Goal: Find specific page/section: Find specific page/section

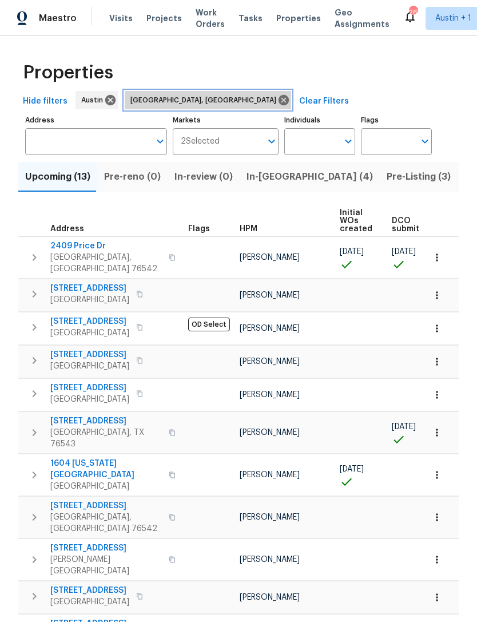
click at [279, 98] on icon at bounding box center [284, 100] width 10 height 10
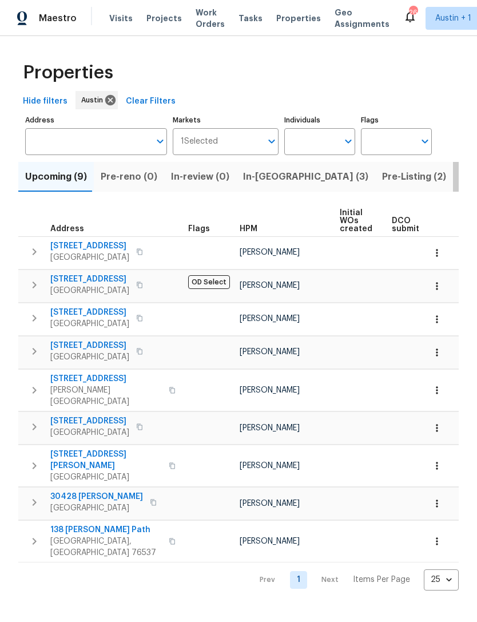
click at [460, 169] on span "Listed (32)" at bounding box center [484, 177] width 49 height 16
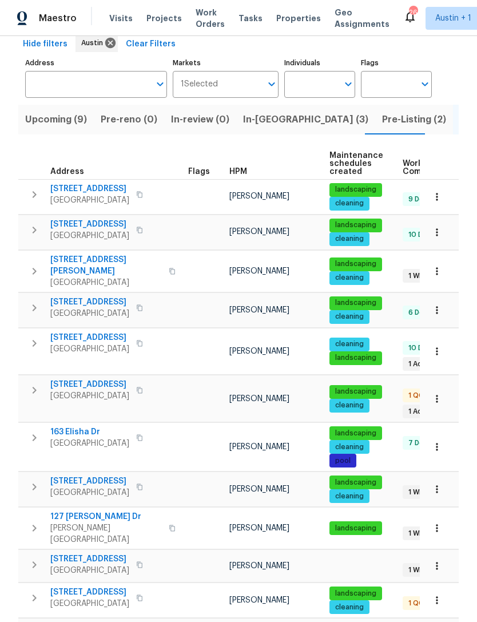
scroll to position [58, 0]
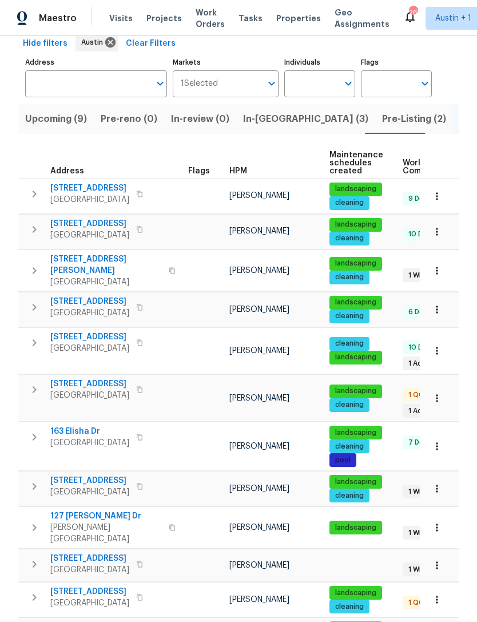
click at [325, 83] on input "Individuals" at bounding box center [311, 83] width 54 height 27
type input "martin"
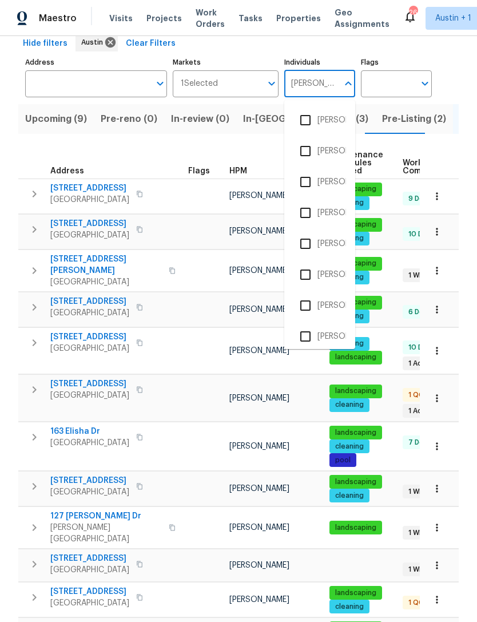
click at [309, 242] on input "checkbox" at bounding box center [306, 244] width 24 height 24
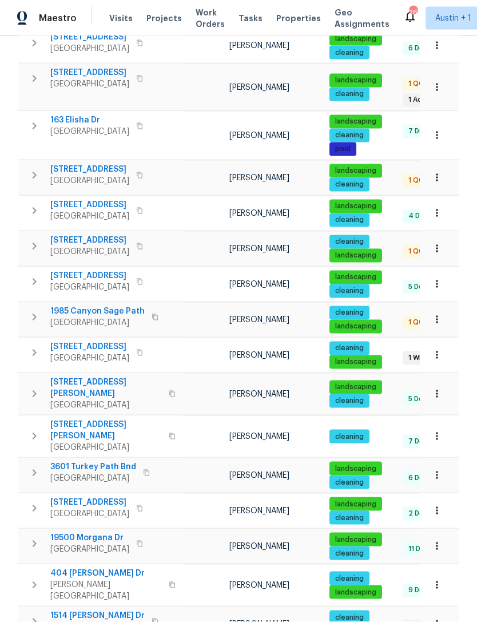
scroll to position [37, 0]
click at [78, 568] on span "404 Stewart Dr" at bounding box center [106, 573] width 112 height 11
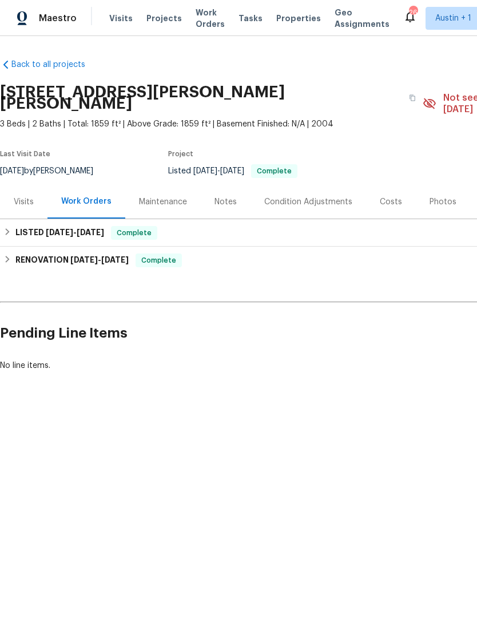
click at [21, 196] on div "Visits" at bounding box center [24, 201] width 20 height 11
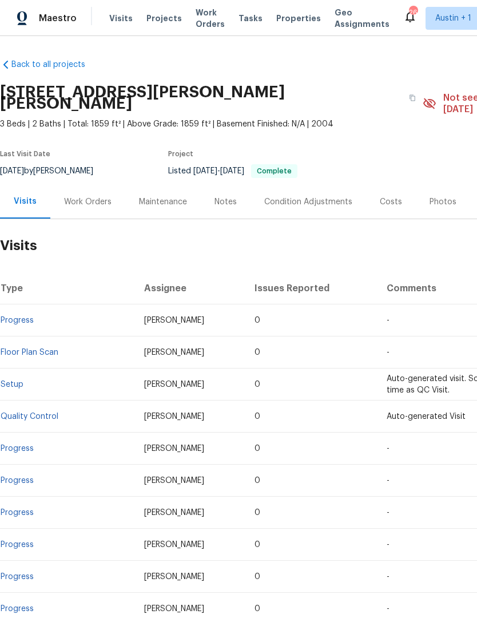
click at [81, 196] on div "Work Orders" at bounding box center [88, 201] width 48 height 11
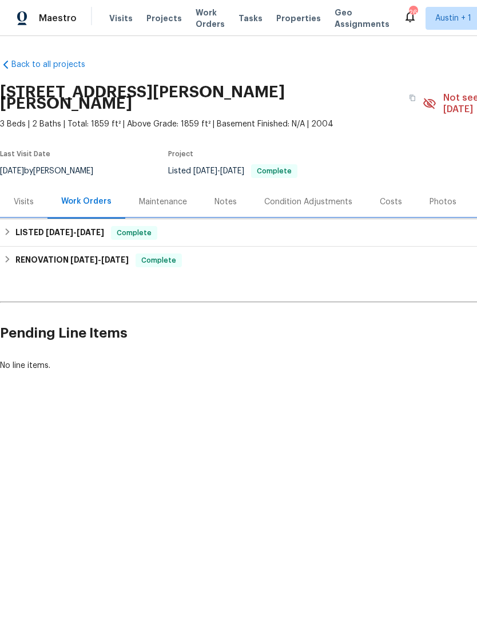
click at [22, 226] on h6 "LISTED [DATE] - [DATE]" at bounding box center [59, 233] width 89 height 14
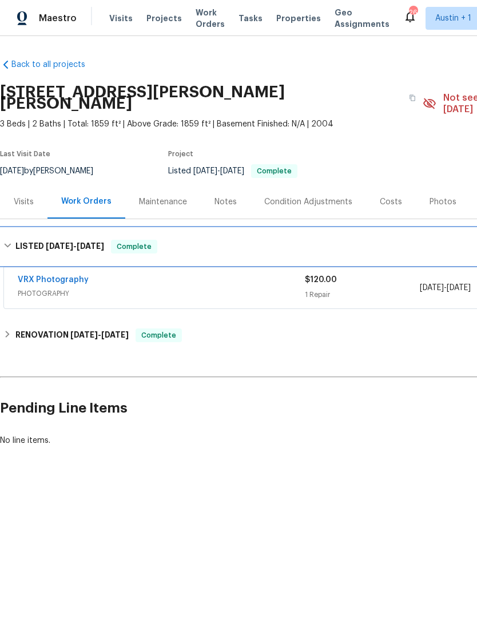
click at [17, 240] on h6 "LISTED [DATE] - [DATE]" at bounding box center [59, 247] width 89 height 14
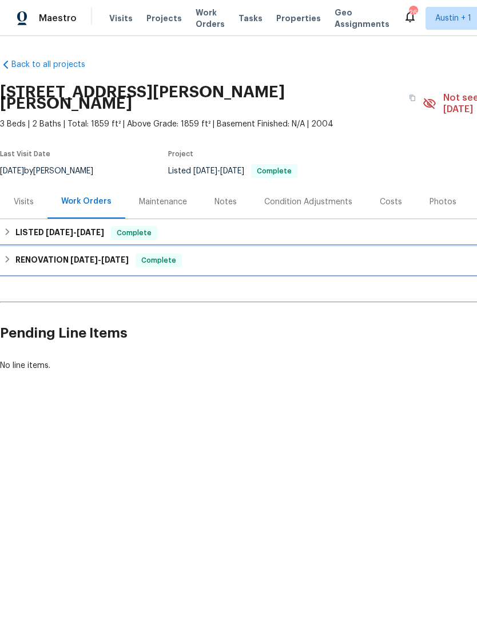
click at [29, 254] on h6 "RENOVATION [DATE] - [DATE]" at bounding box center [71, 261] width 113 height 14
